Goal: Check status: Check status

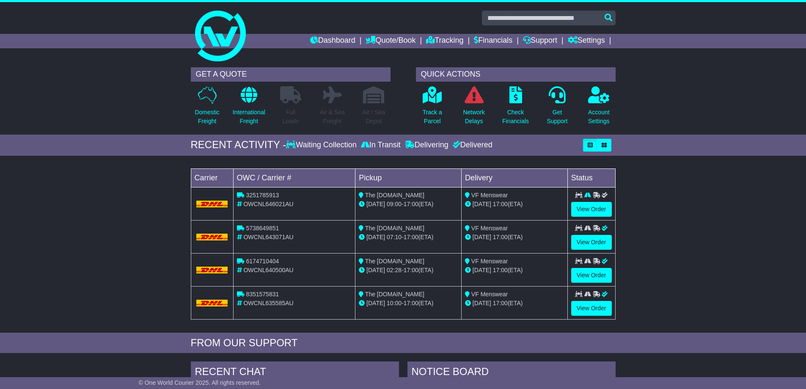
click at [217, 204] on img at bounding box center [212, 204] width 32 height 7
click at [589, 214] on link "View Order" at bounding box center [591, 209] width 41 height 15
